Goal: Participate in discussion: Engage in conversation with other users on a specific topic

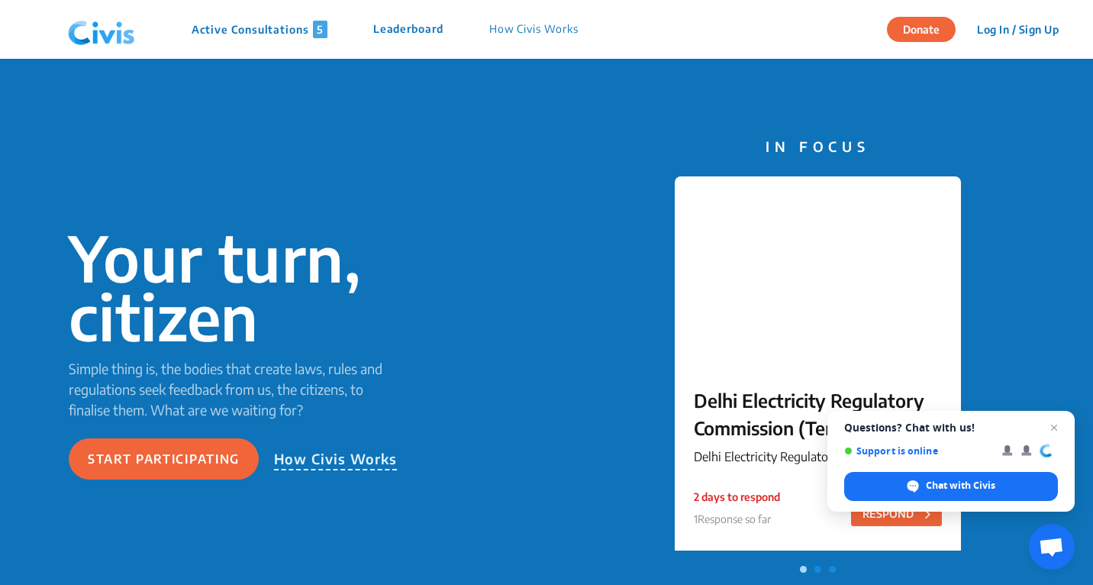
click at [85, 35] on img at bounding box center [101, 30] width 79 height 46
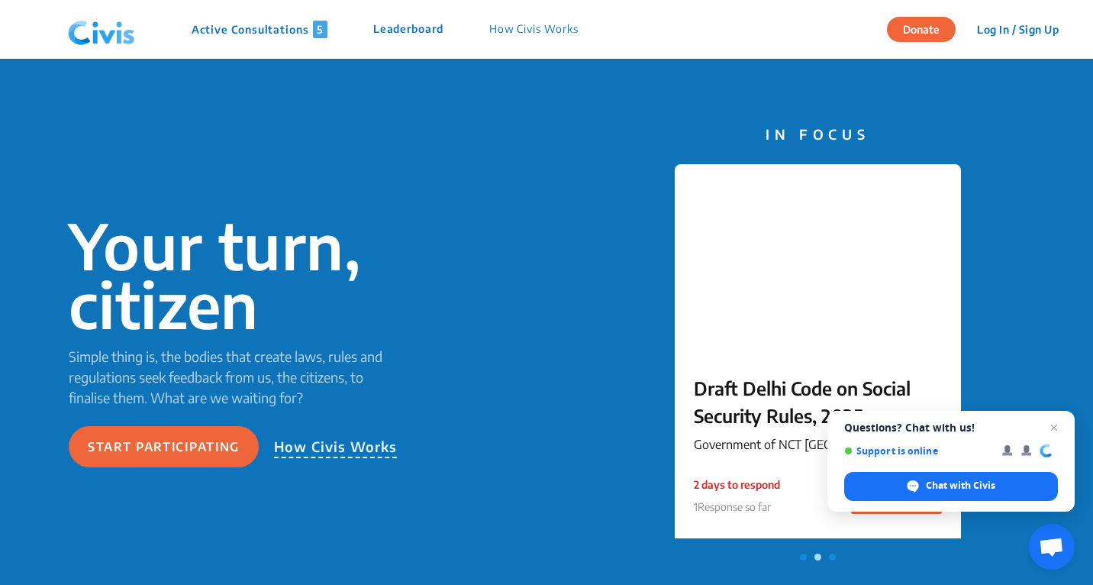
scroll to position [17, 0]
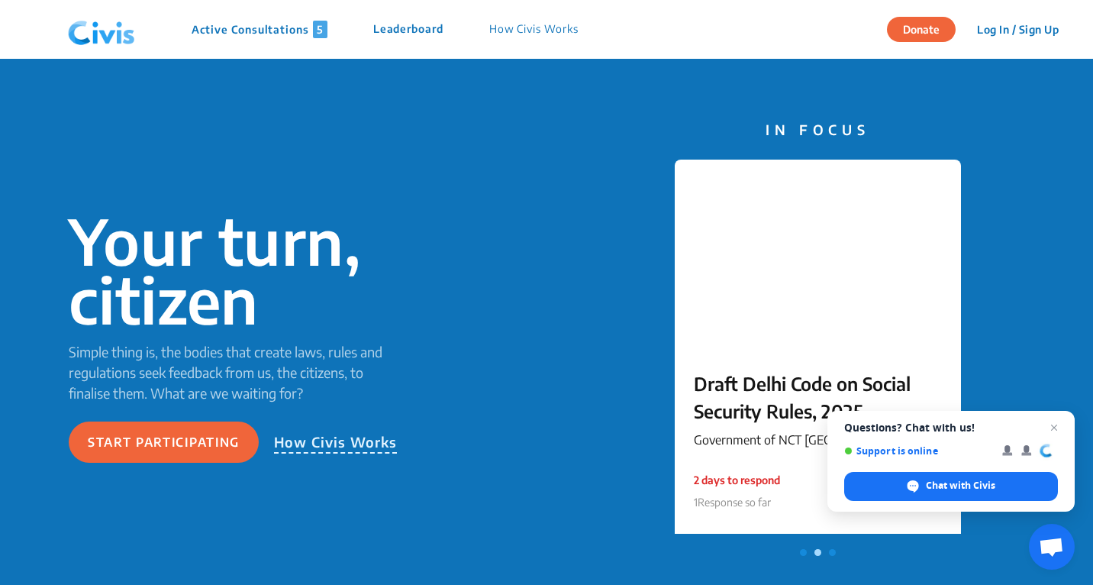
click at [537, 33] on p "How Civis Works" at bounding box center [533, 30] width 89 height 18
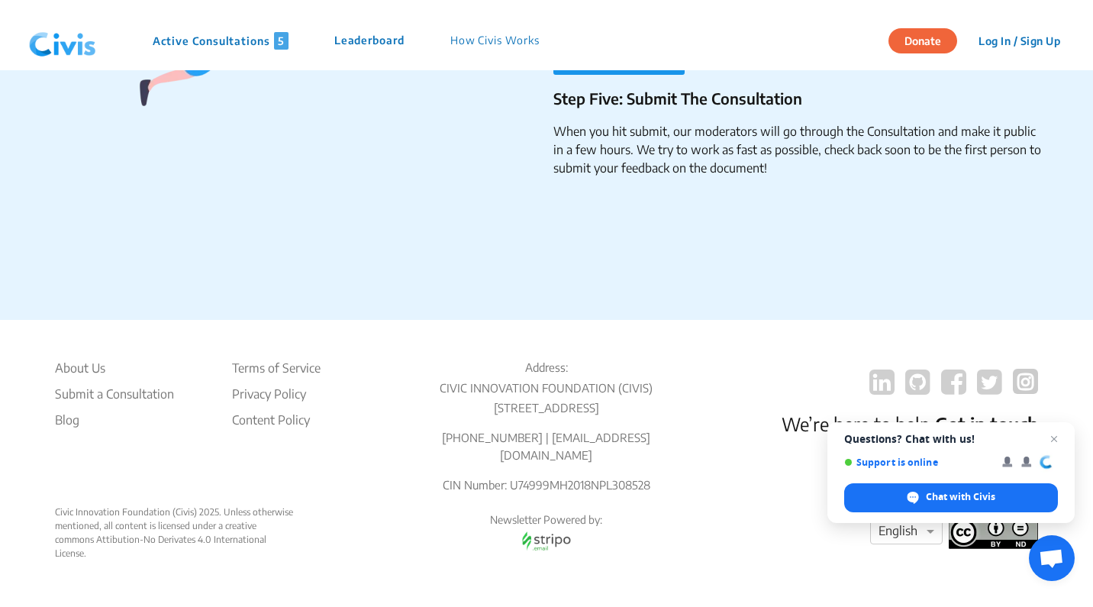
scroll to position [2572, 0]
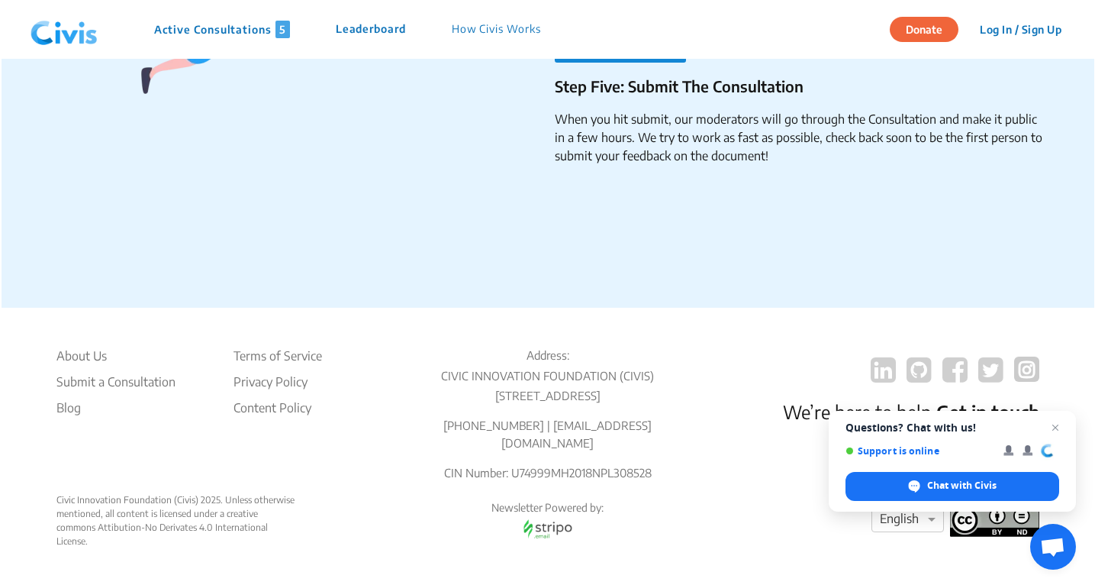
scroll to position [2594, 0]
click at [1029, 22] on button "Log In / Sign Up" at bounding box center [1020, 30] width 102 height 24
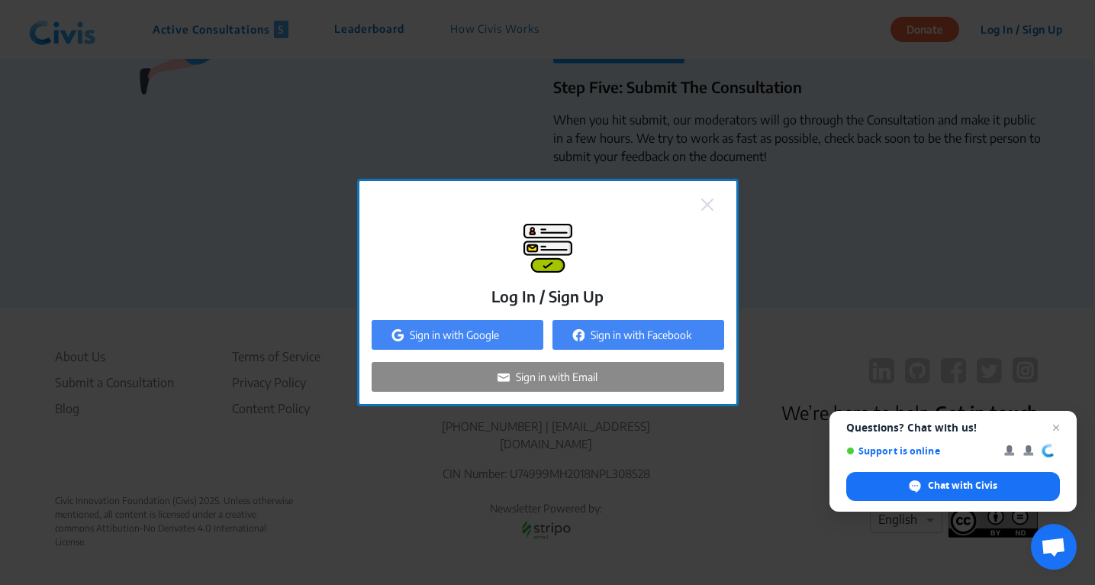
click at [460, 334] on p "Sign in with Google" at bounding box center [454, 335] width 89 height 16
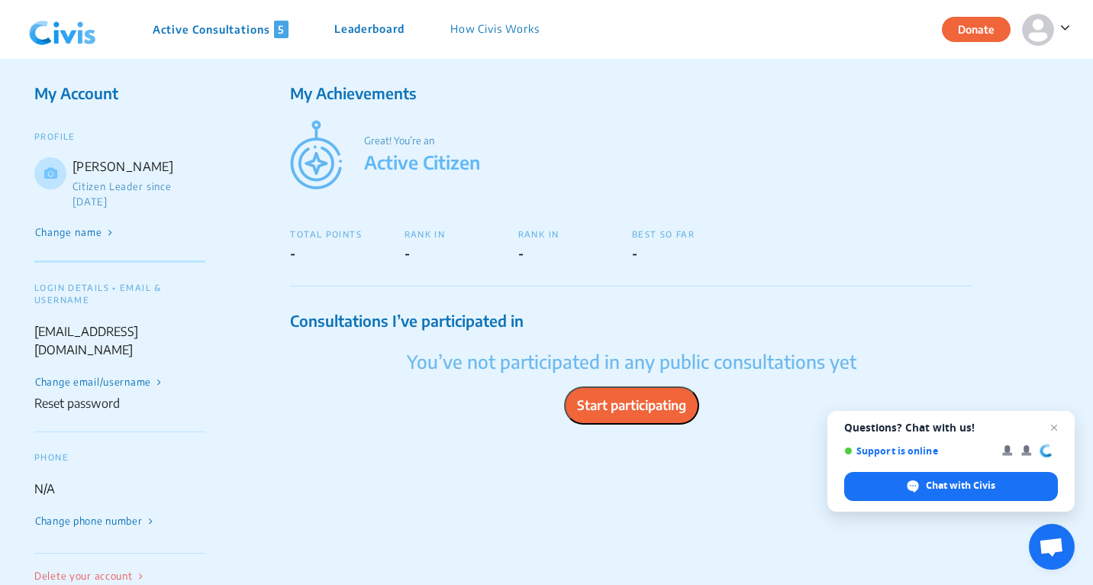
click at [215, 25] on p "Active Consultations 5" at bounding box center [221, 30] width 136 height 18
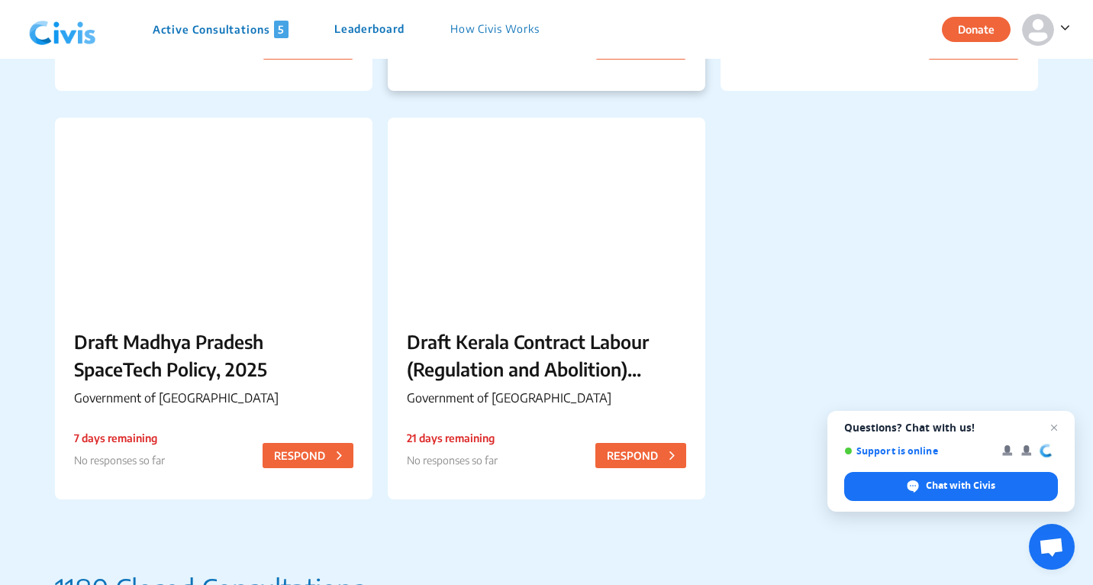
scroll to position [499, 0]
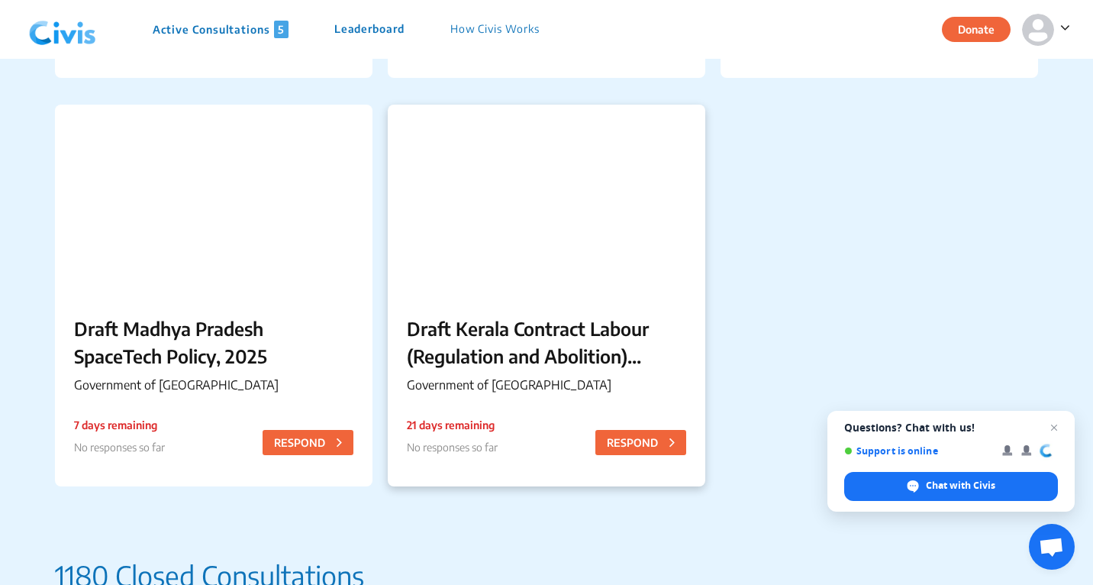
click at [525, 200] on div at bounding box center [547, 200] width 318 height 191
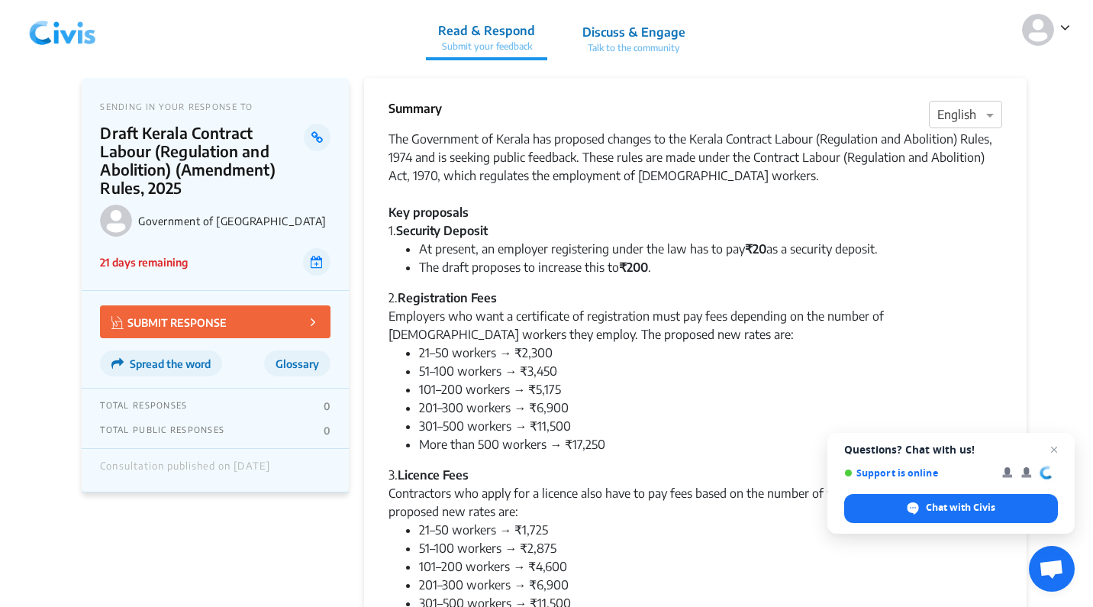
click at [650, 42] on p "Talk to the community" at bounding box center [633, 48] width 103 height 14
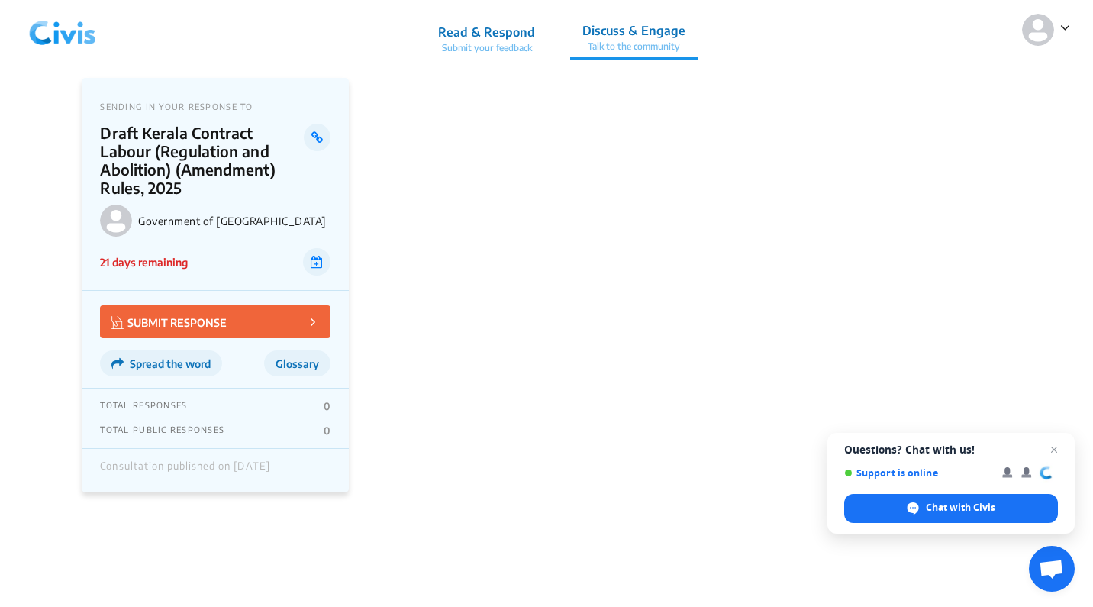
click at [481, 22] on link "Read & Respond Submit your feedback" at bounding box center [486, 29] width 121 height 59
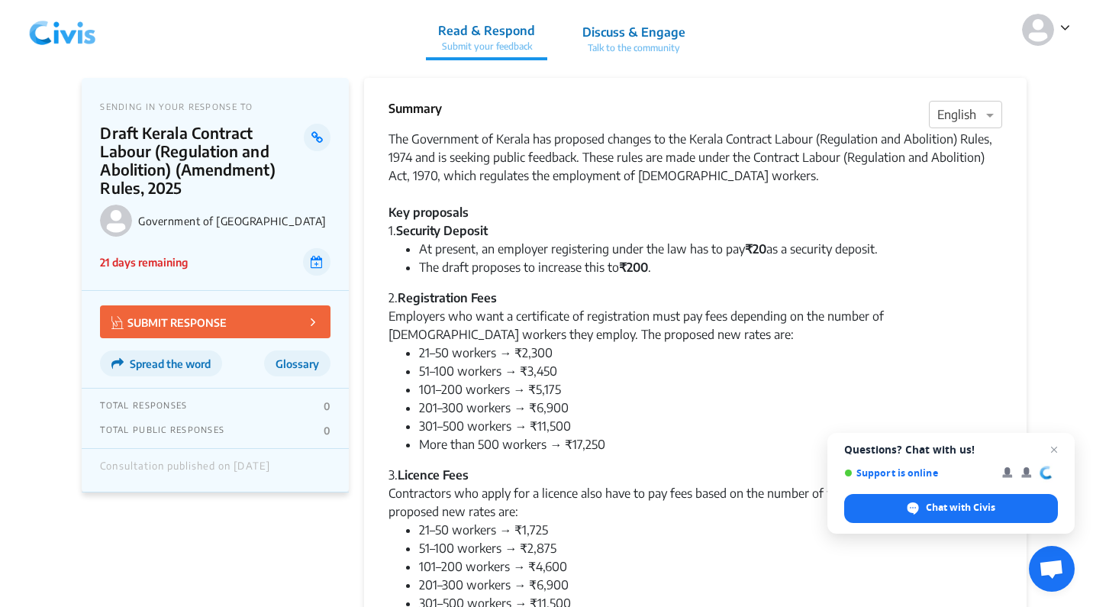
click at [64, 38] on img at bounding box center [62, 30] width 79 height 46
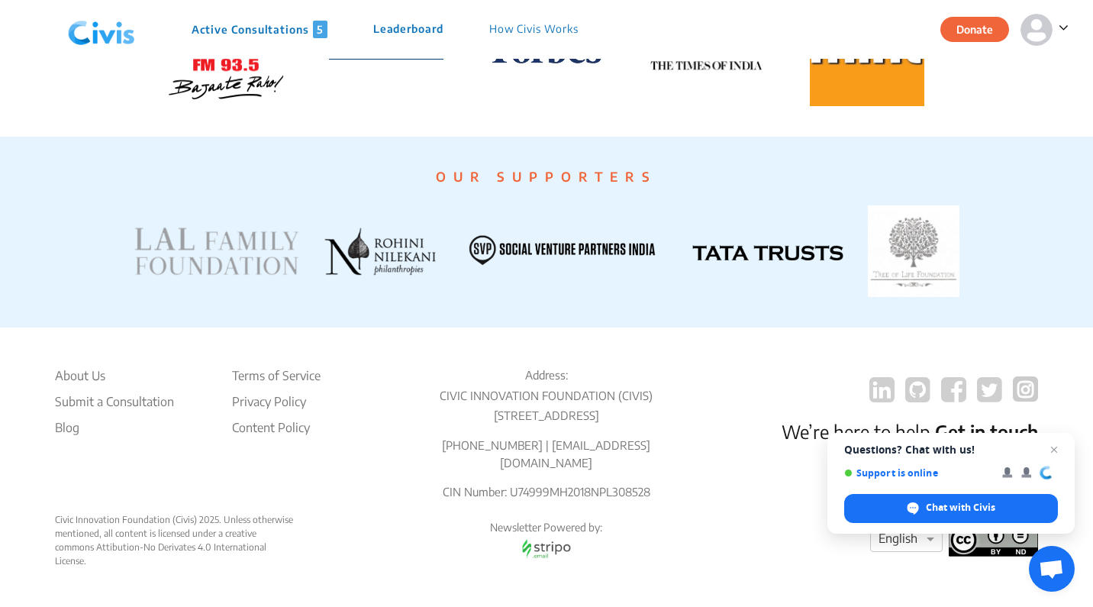
scroll to position [2890, 0]
click at [1052, 445] on span "Close chat" at bounding box center [1054, 449] width 19 height 19
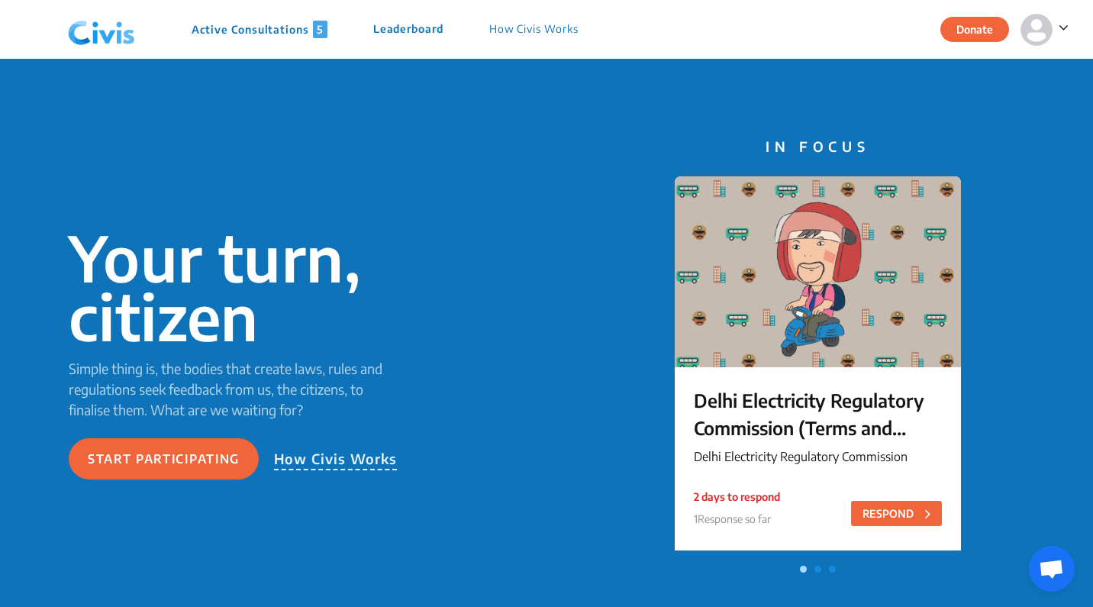
scroll to position [0, 0]
